Goal: Information Seeking & Learning: Learn about a topic

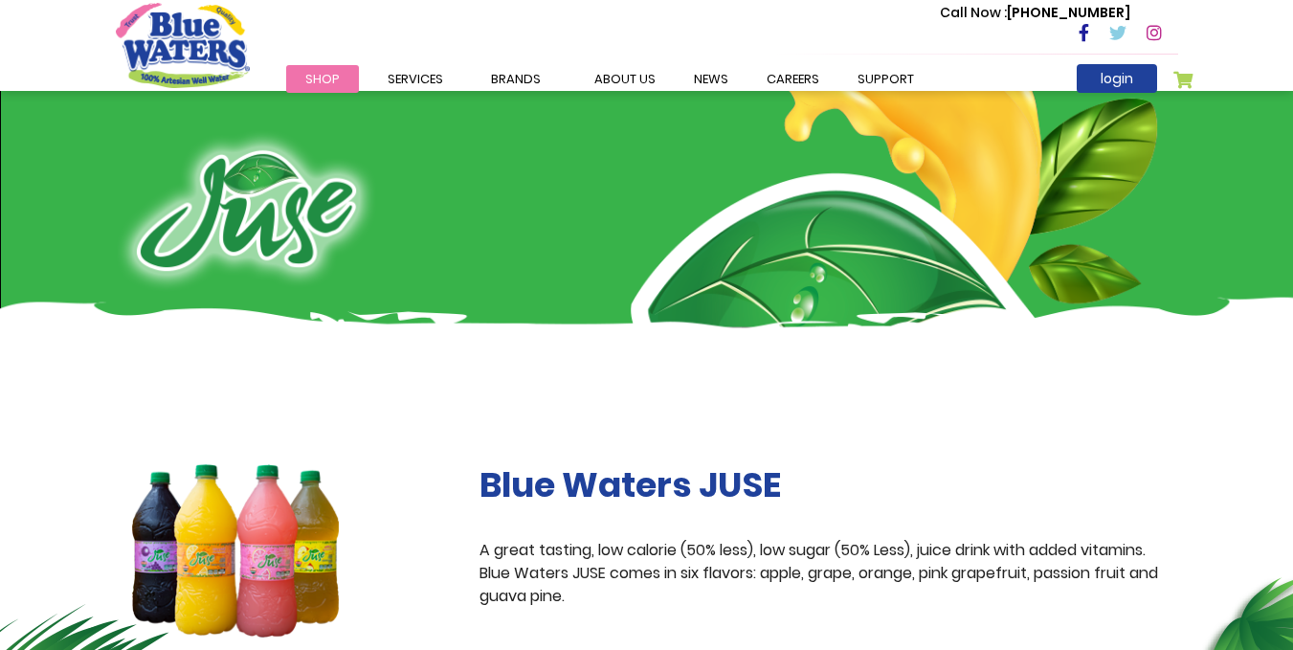
scroll to position [14, 0]
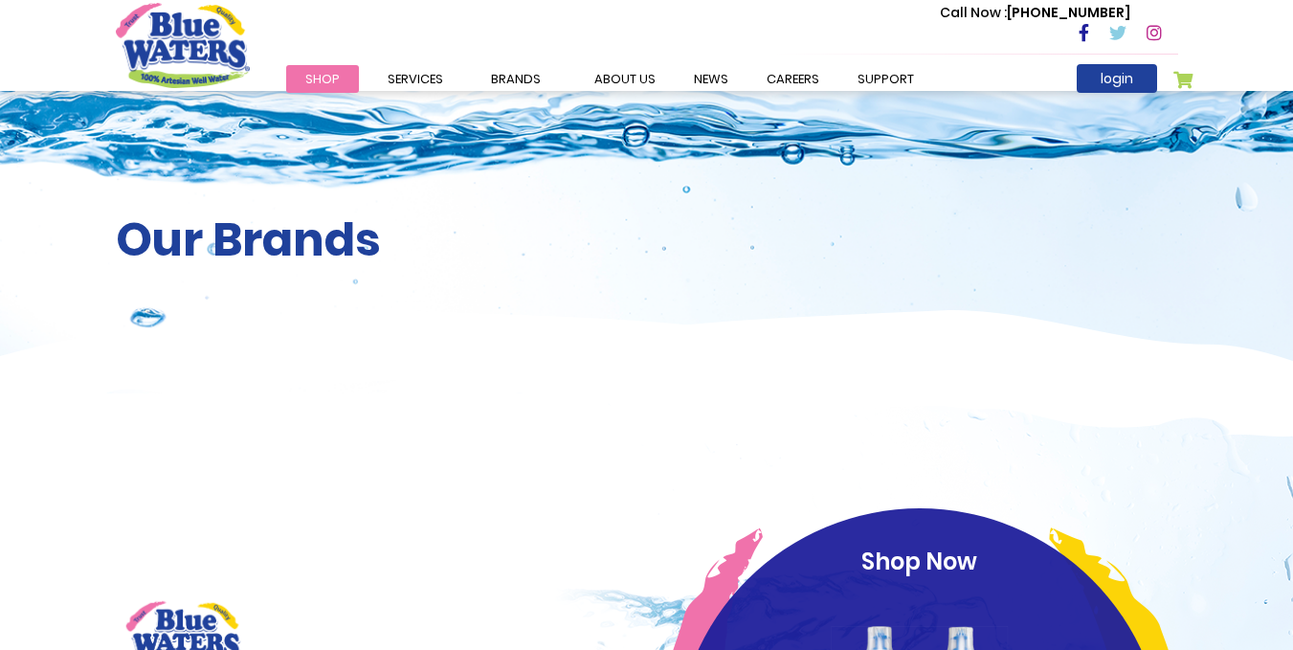
scroll to position [1716, 0]
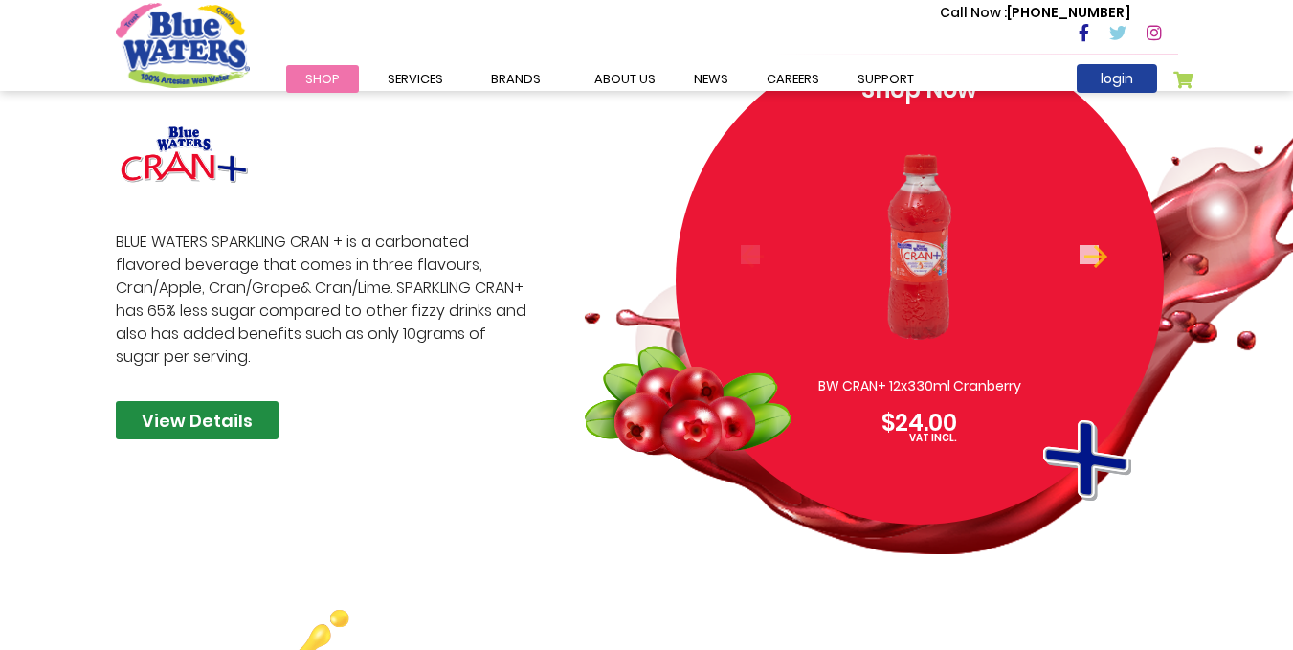
click at [149, 430] on link "View Details" at bounding box center [197, 420] width 163 height 38
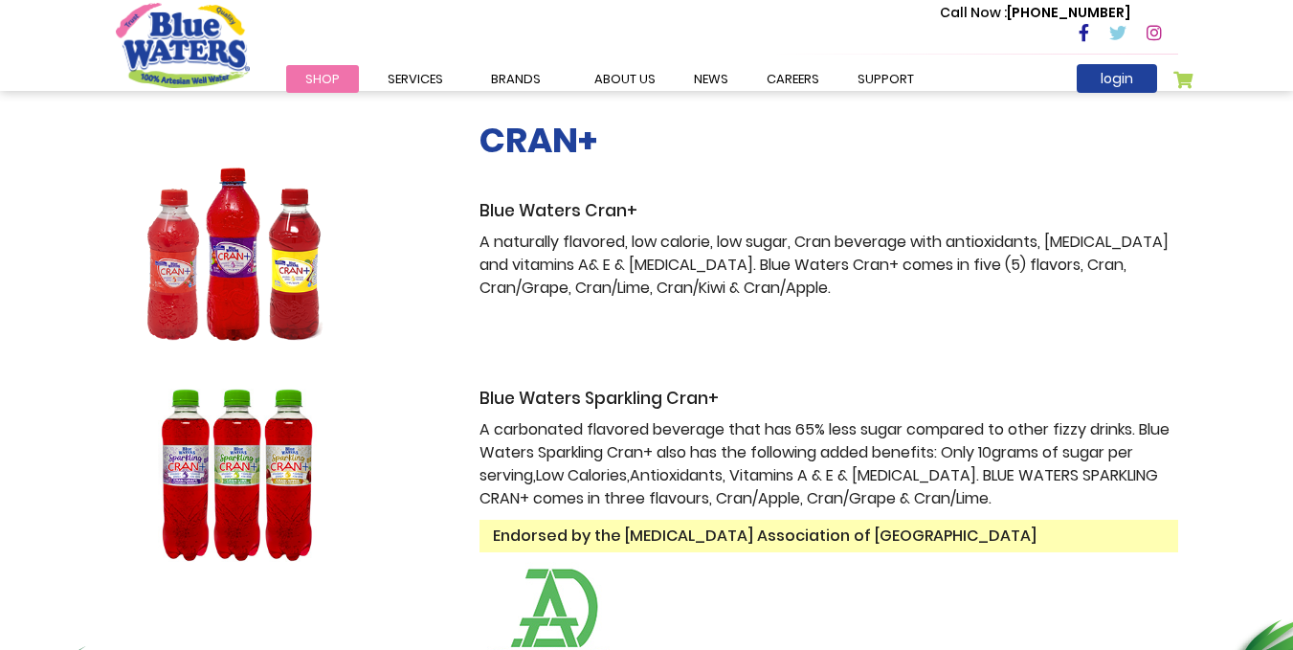
scroll to position [546, 0]
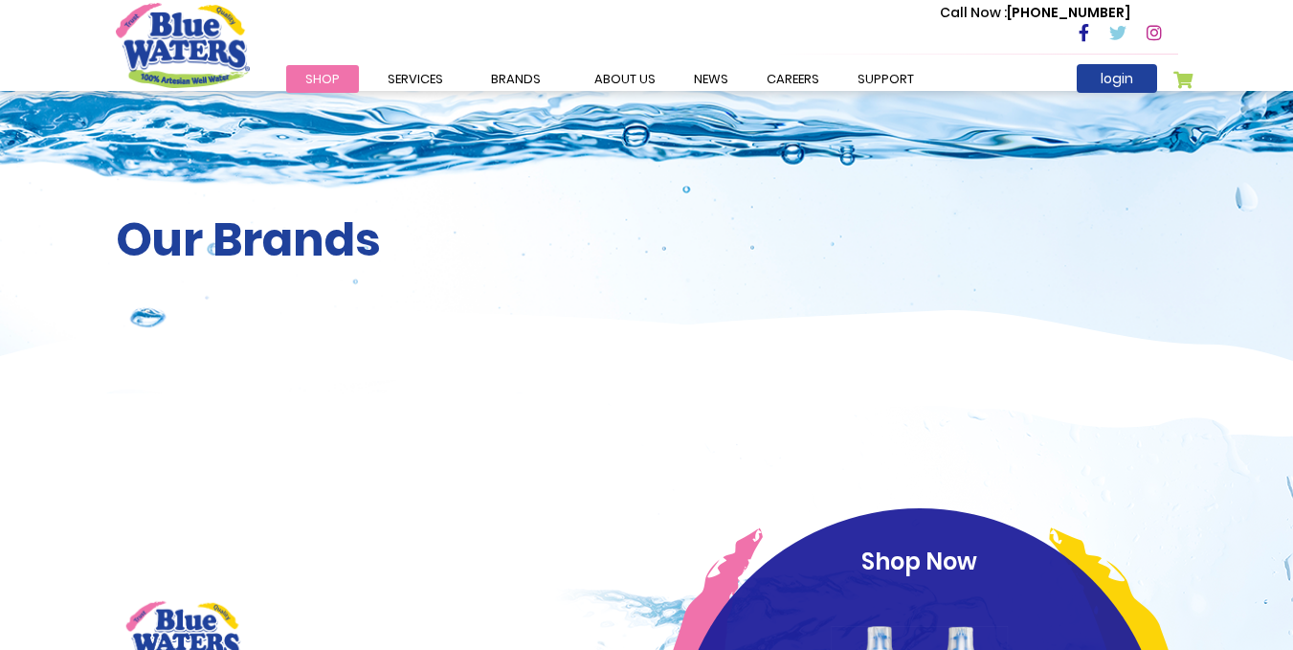
scroll to position [2335, 0]
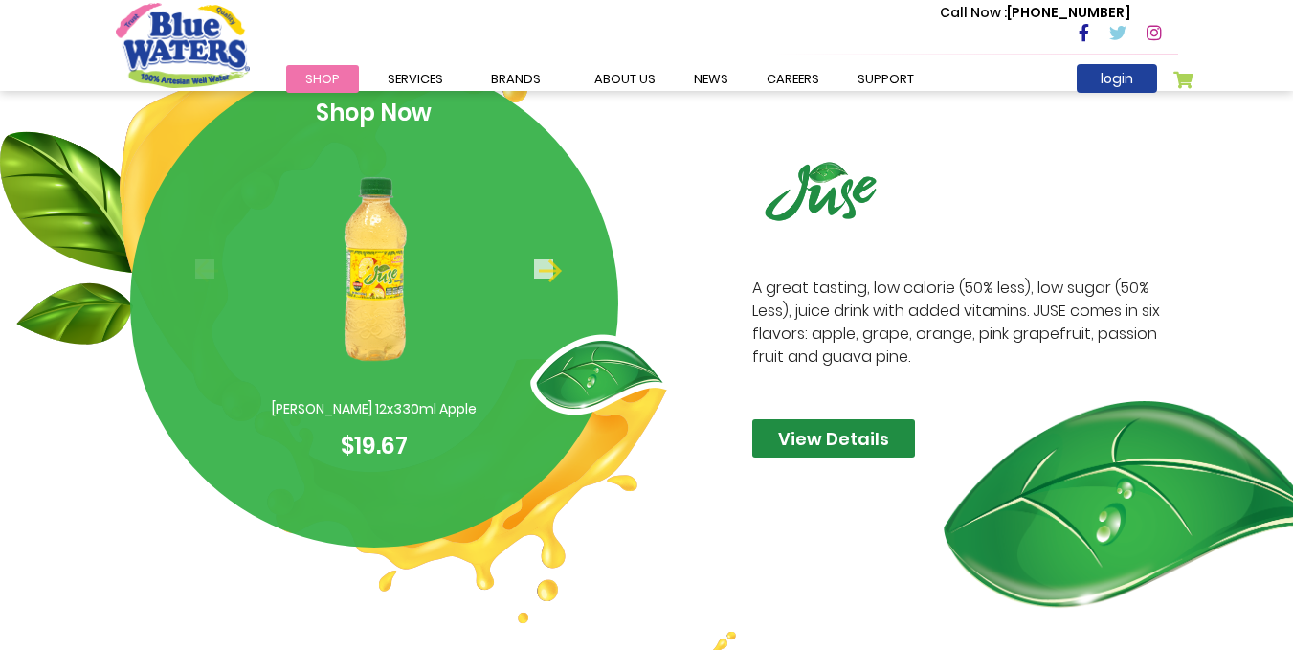
click at [825, 444] on link "View Details" at bounding box center [833, 438] width 163 height 38
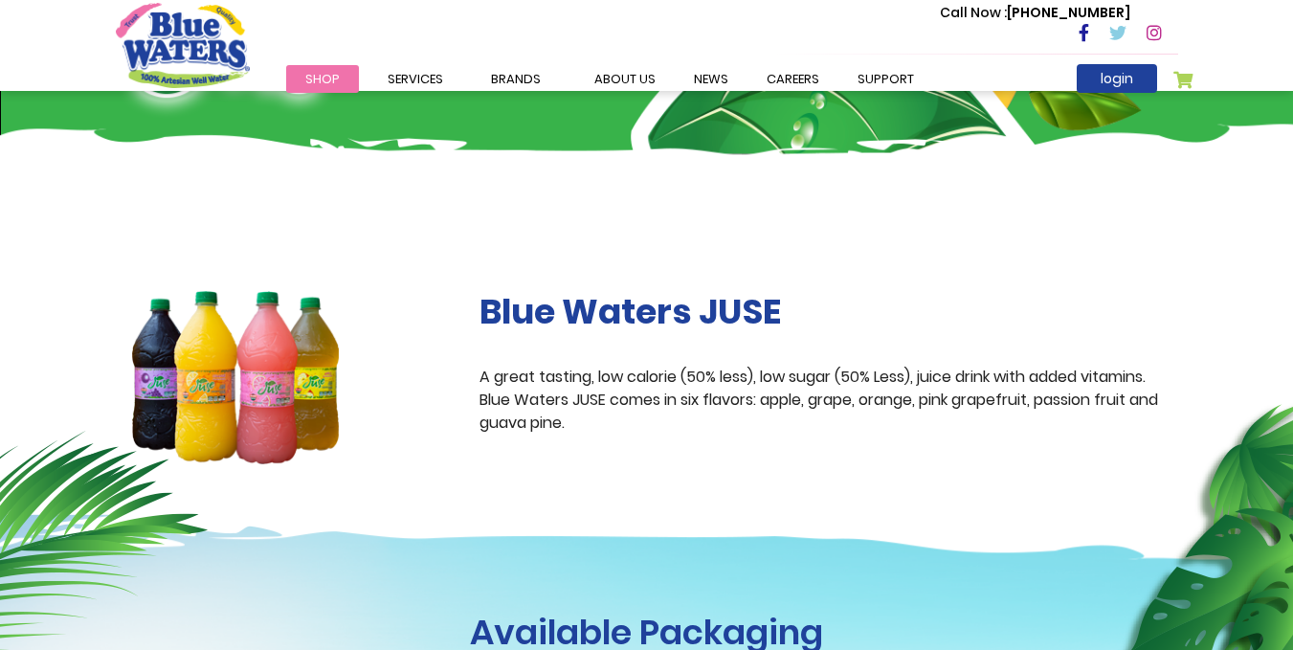
scroll to position [175, 0]
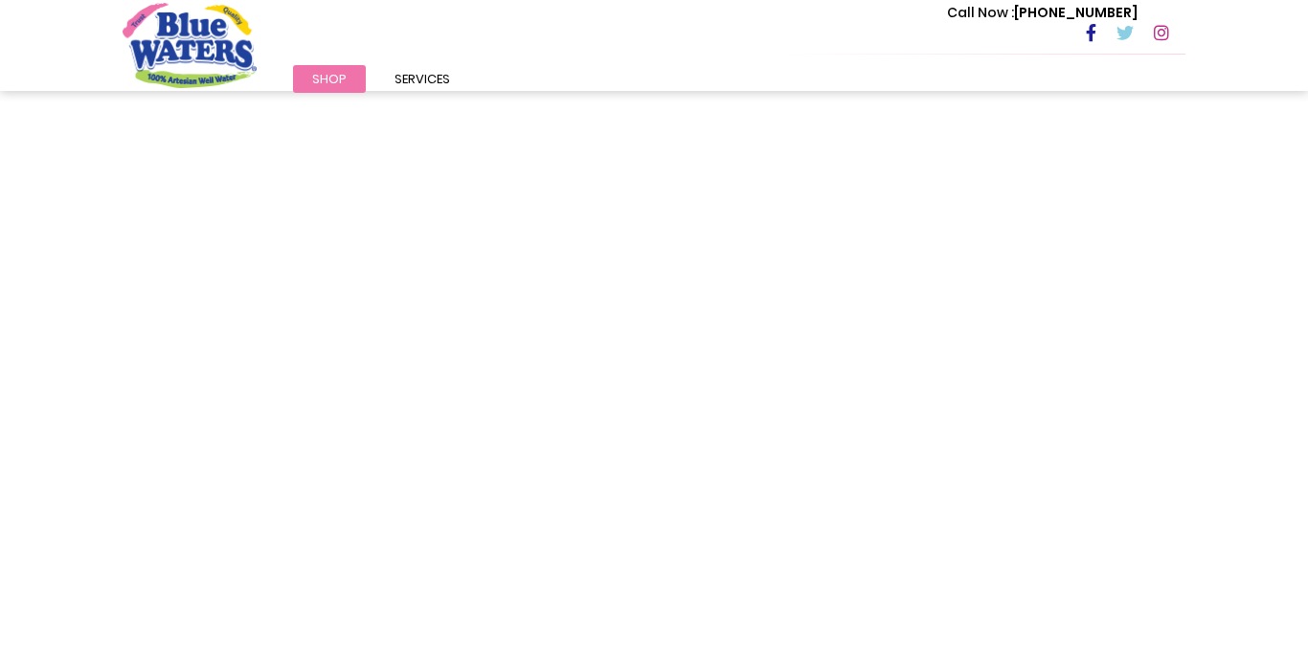
click at [678, 326] on div "Toggle Nav Call Now : (868) 640-8824 Menu Shop Services Filtration" at bounding box center [654, 325] width 1308 height 650
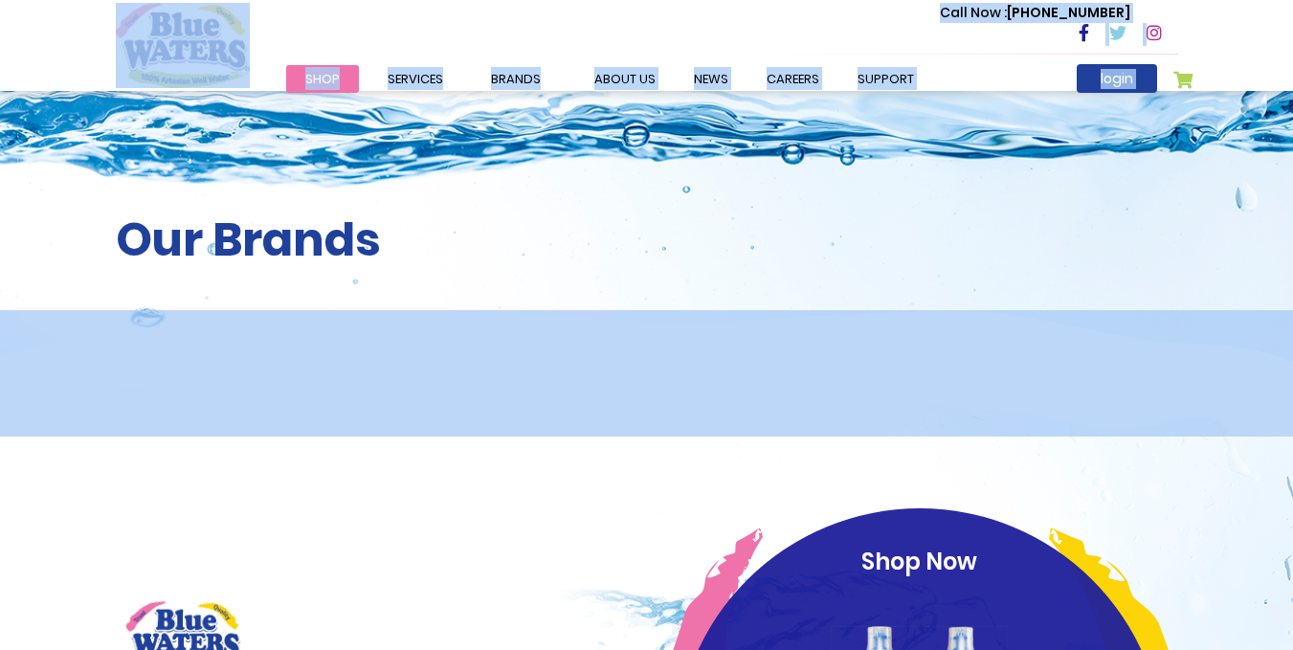
click at [678, 326] on img at bounding box center [646, 373] width 1293 height 126
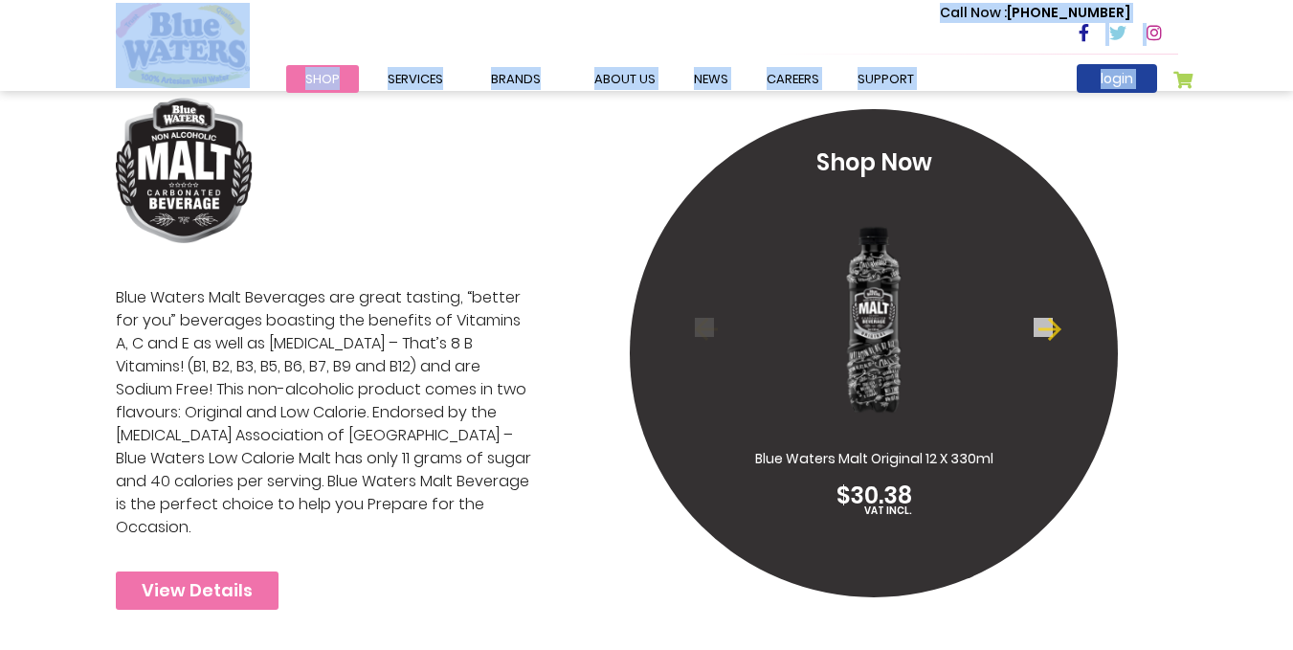
scroll to position [4445, 0]
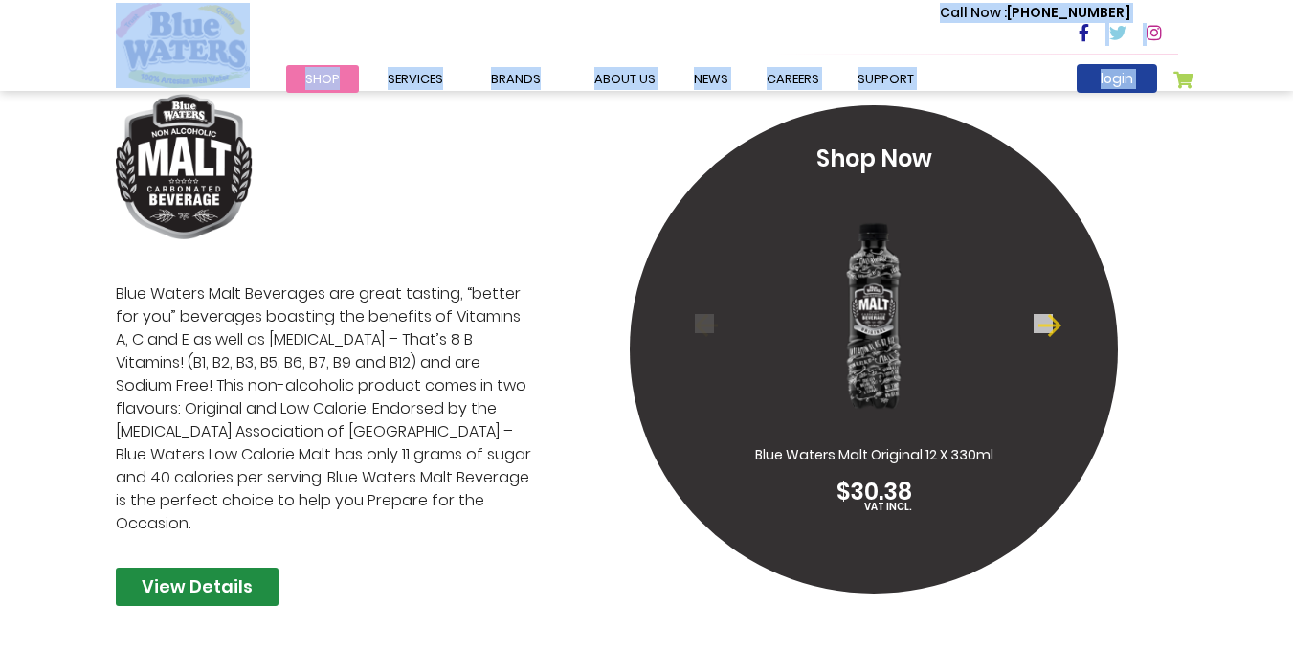
click at [221, 568] on link "View Details" at bounding box center [197, 587] width 163 height 38
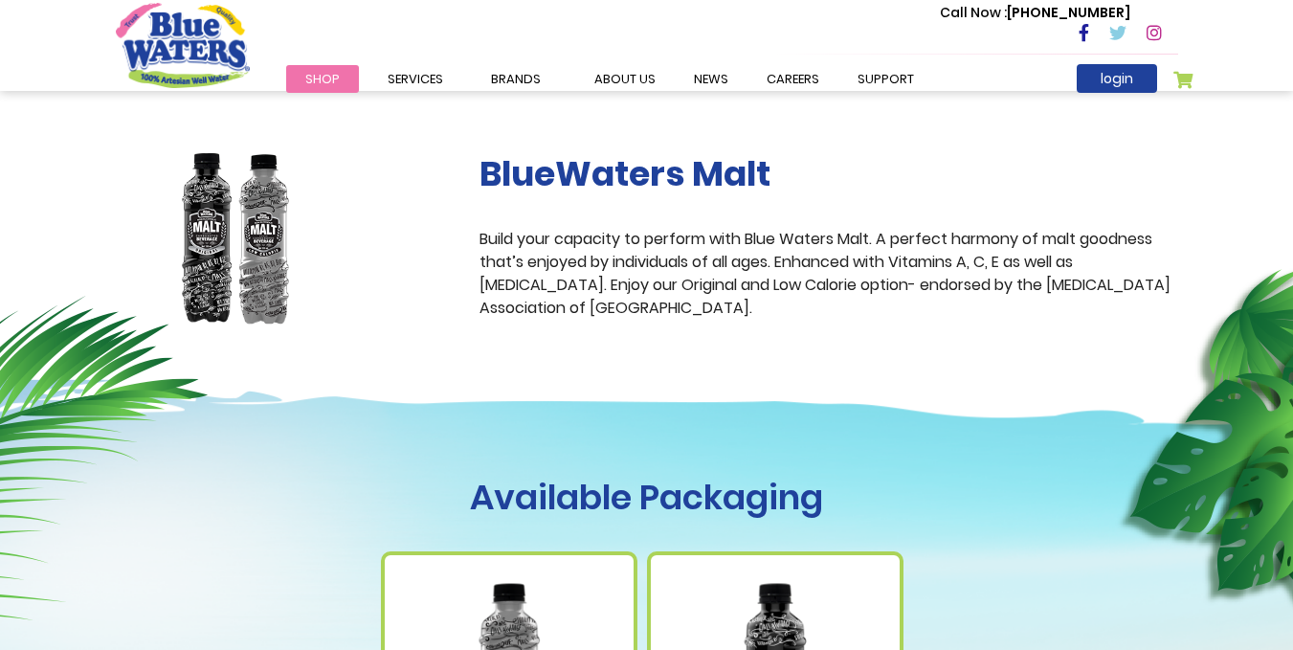
scroll to position [340, 0]
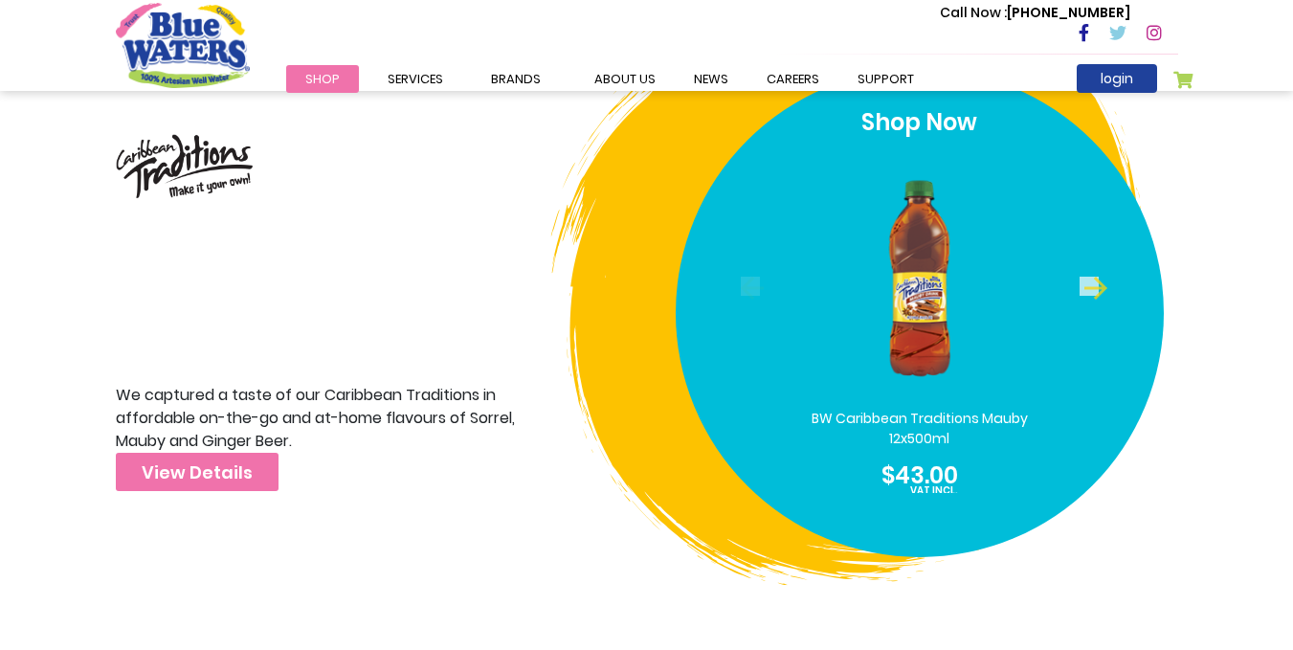
scroll to position [5797, 0]
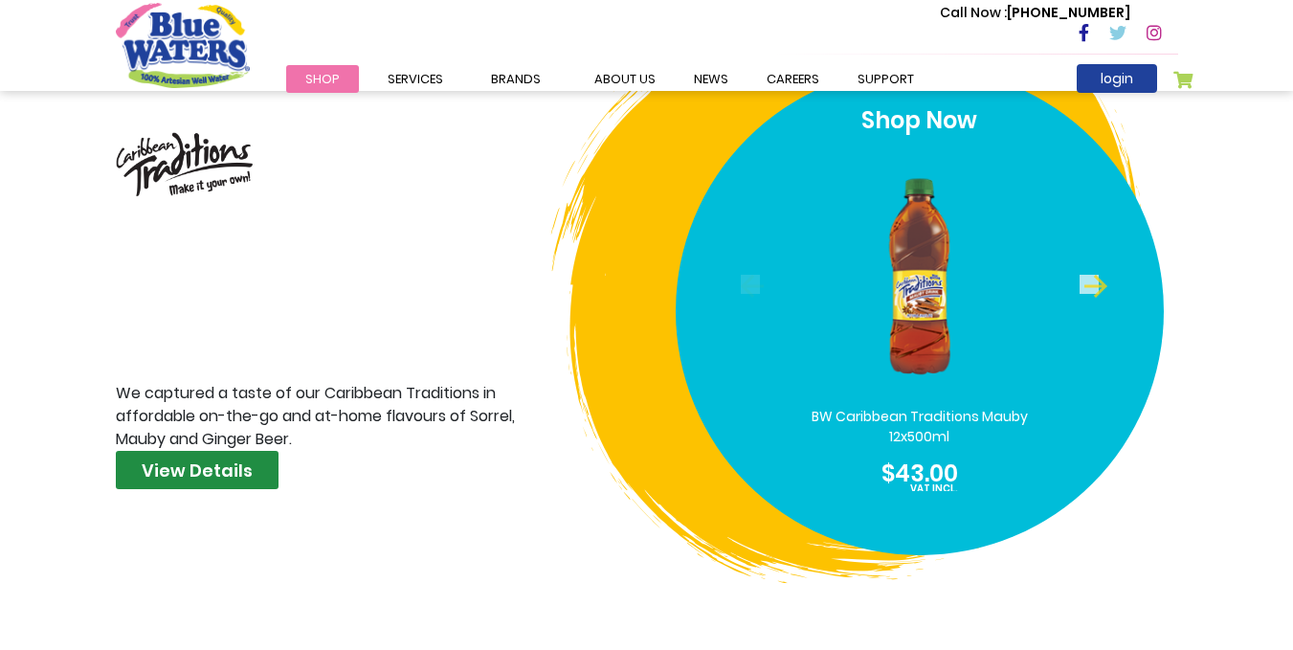
click at [125, 451] on link "View Details" at bounding box center [197, 470] width 163 height 38
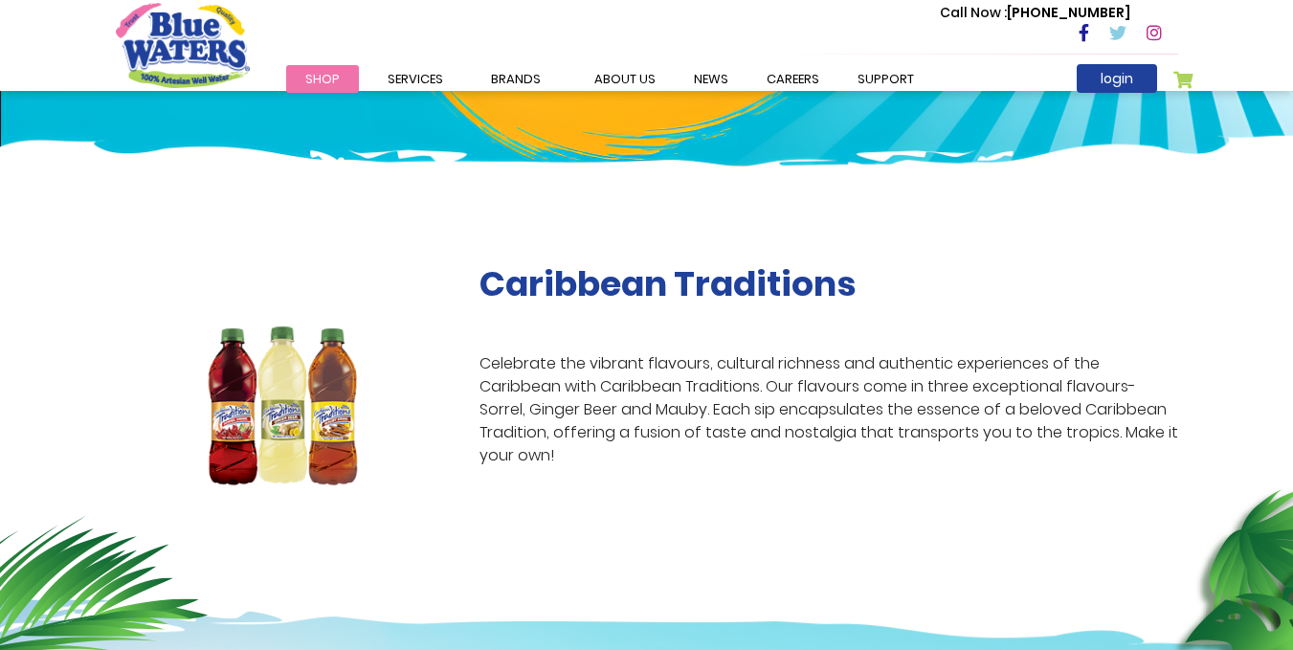
scroll to position [202, 0]
